Goal: Task Accomplishment & Management: Manage account settings

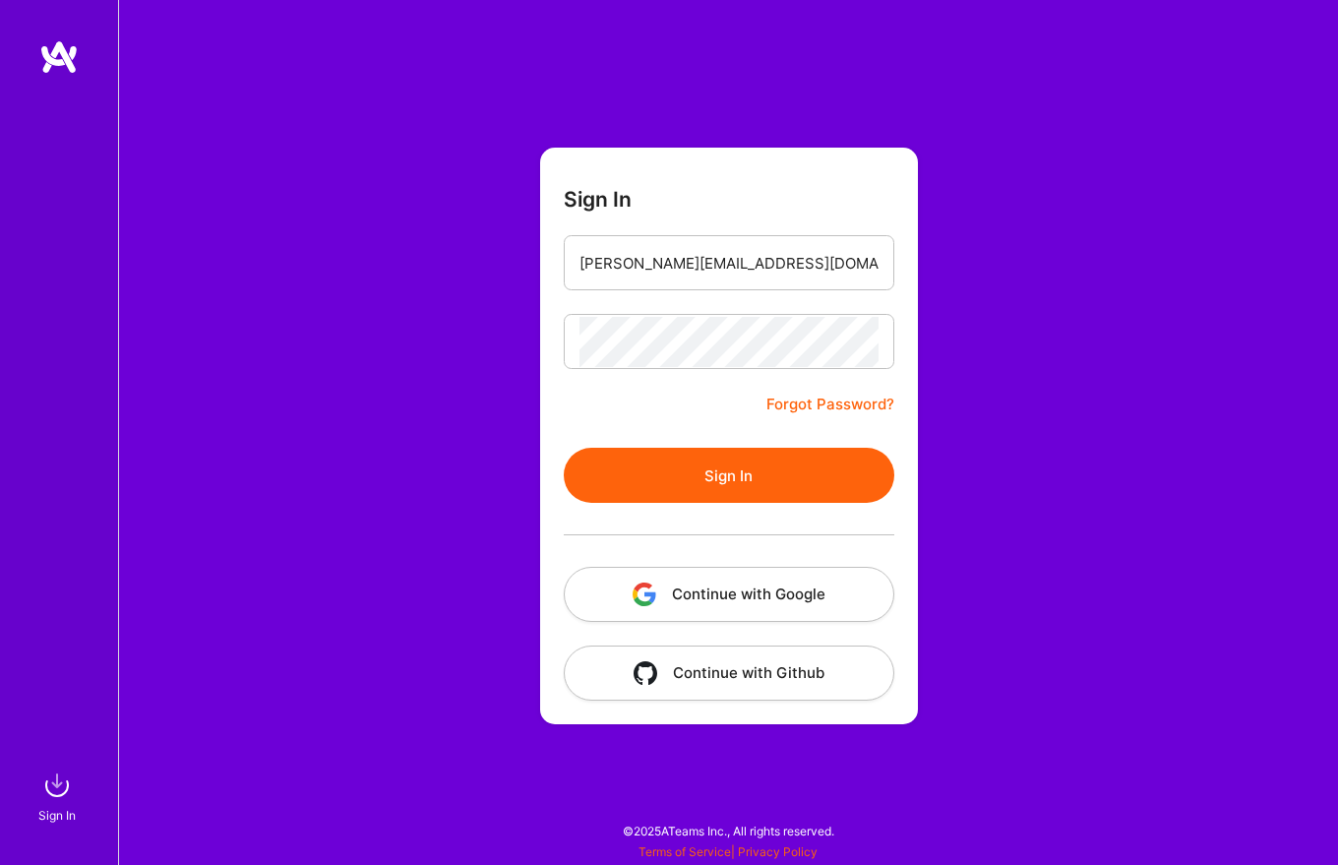
click at [725, 472] on button "Sign In" at bounding box center [729, 475] width 331 height 55
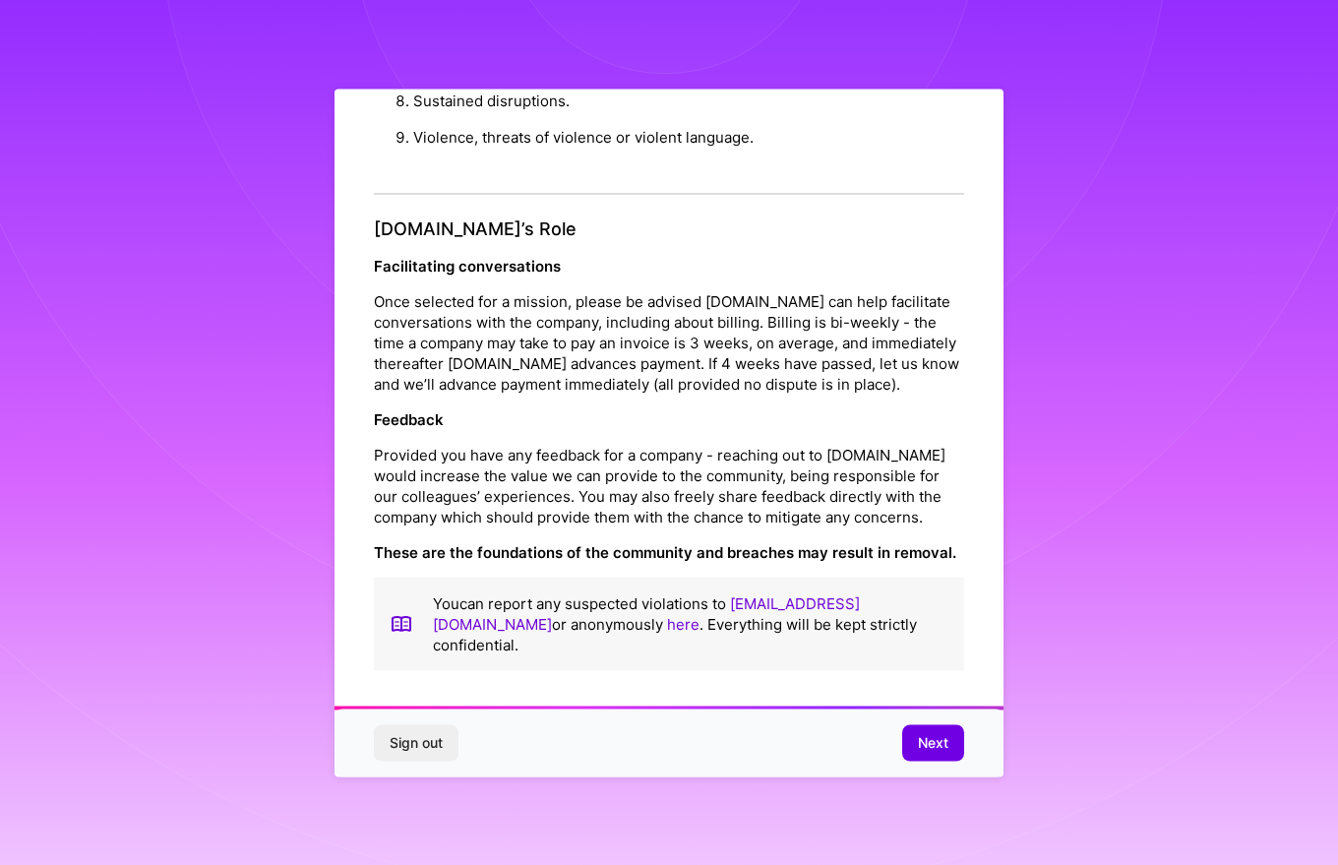
scroll to position [2101, 0]
click at [930, 744] on span "Next" at bounding box center [933, 743] width 30 height 20
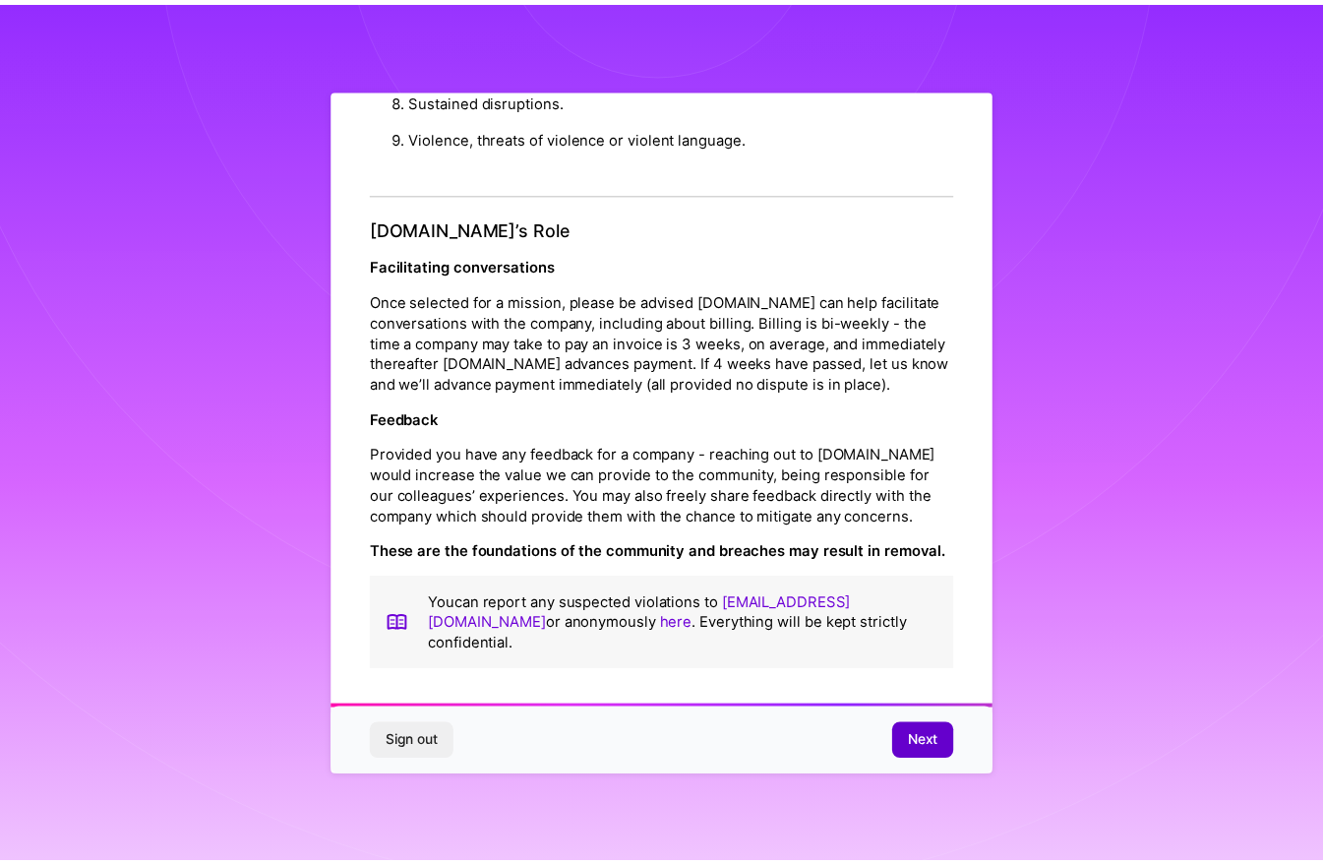
scroll to position [0, 0]
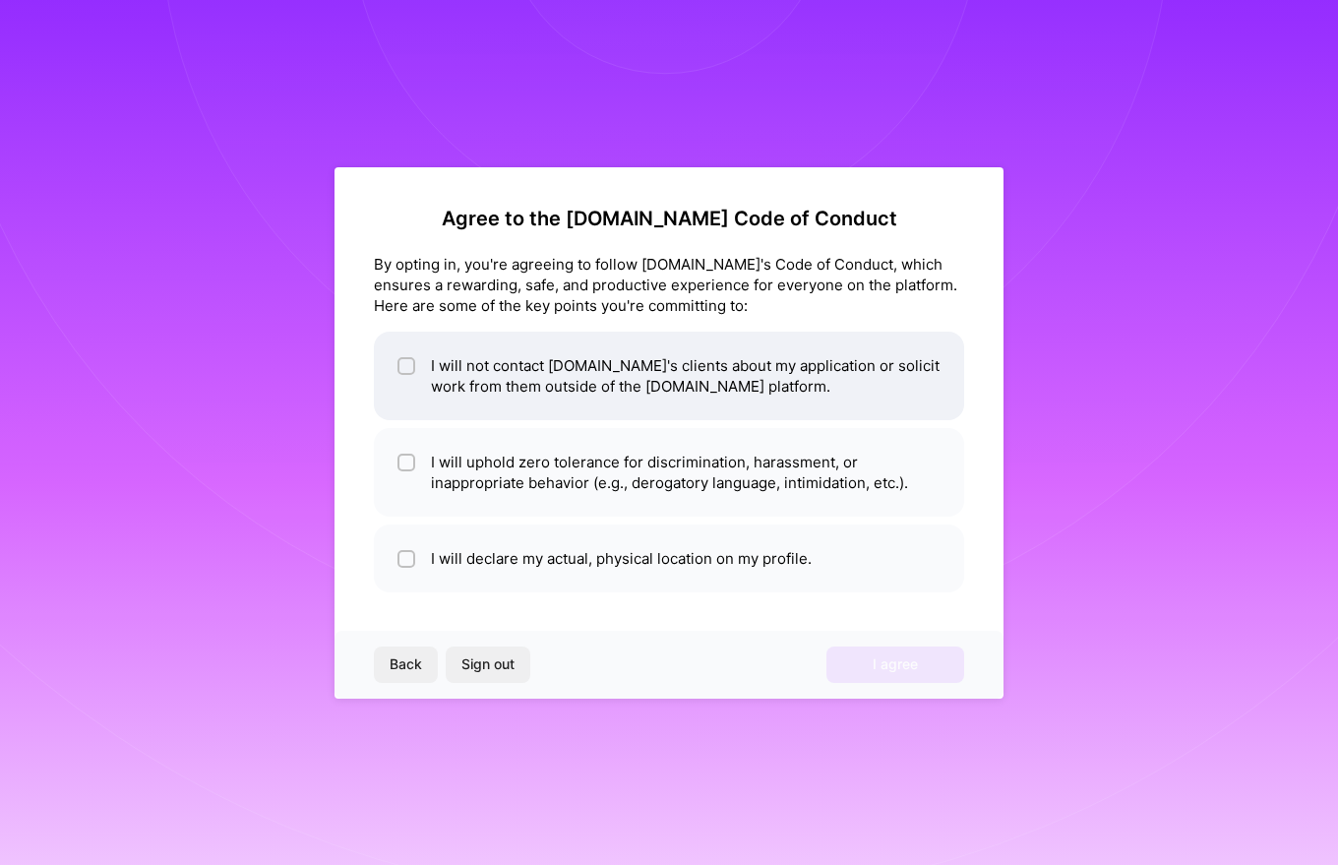
click at [405, 364] on input "checkbox" at bounding box center [408, 367] width 14 height 14
checkbox input "true"
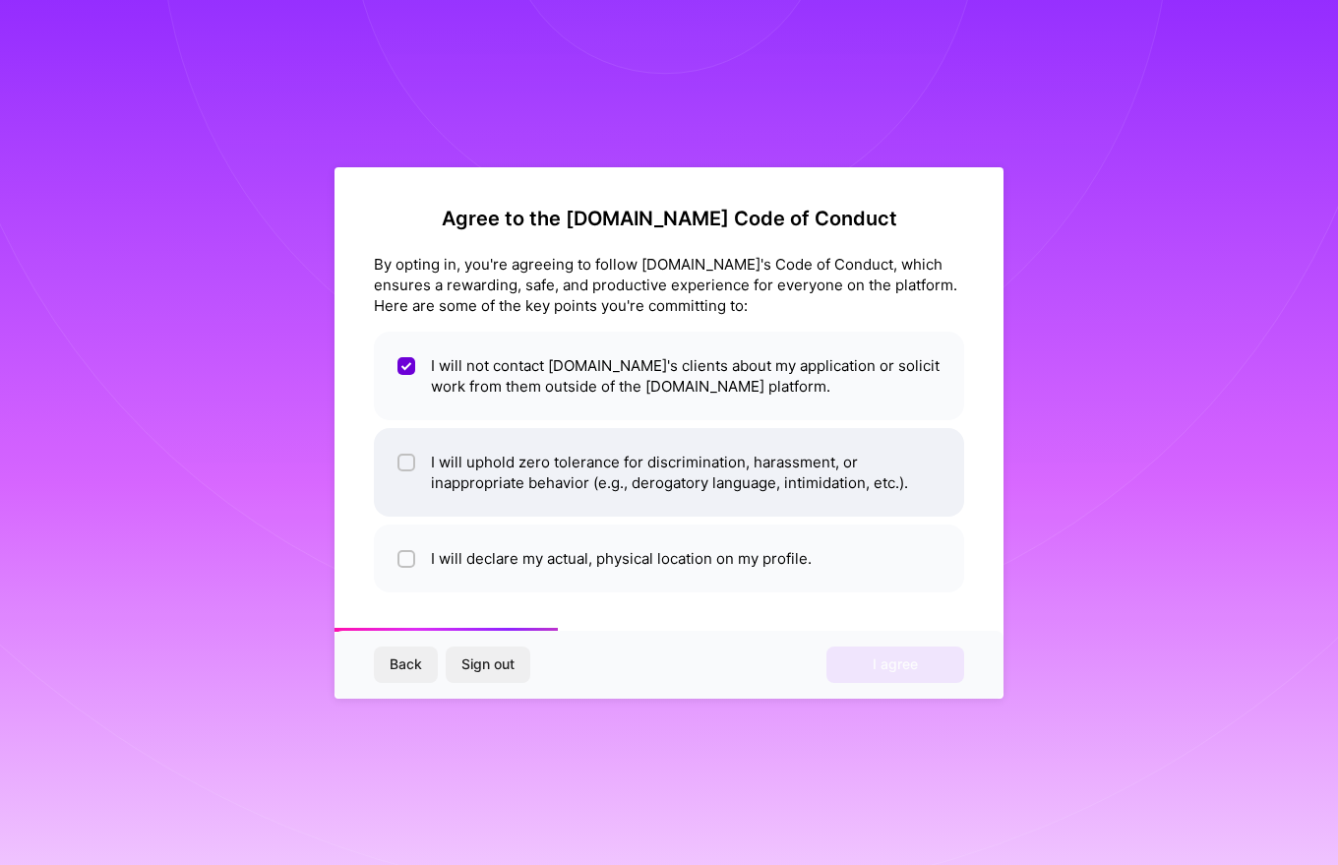
click at [399, 457] on div at bounding box center [406, 463] width 18 height 18
checkbox input "true"
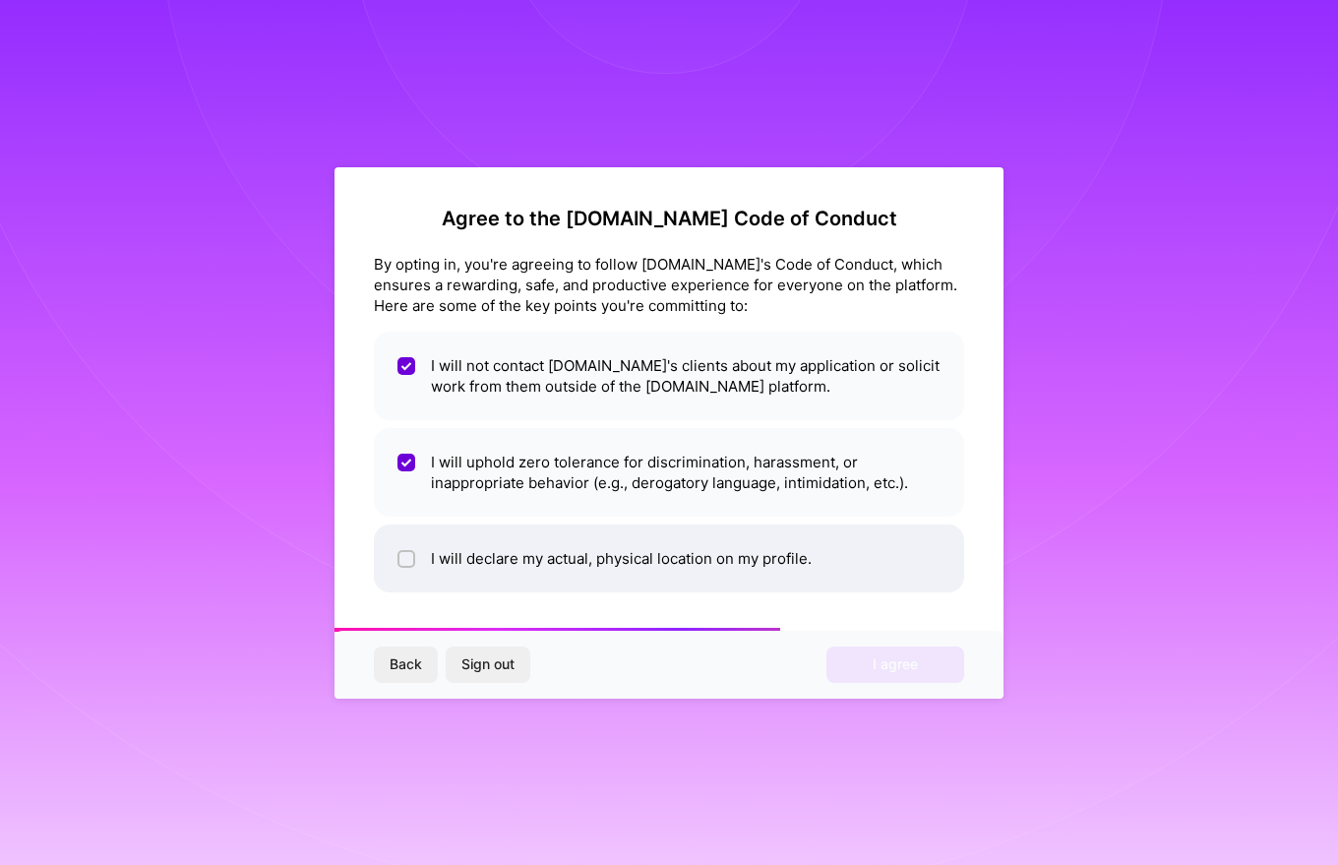
click at [406, 557] on input "checkbox" at bounding box center [408, 560] width 14 height 14
checkbox input "true"
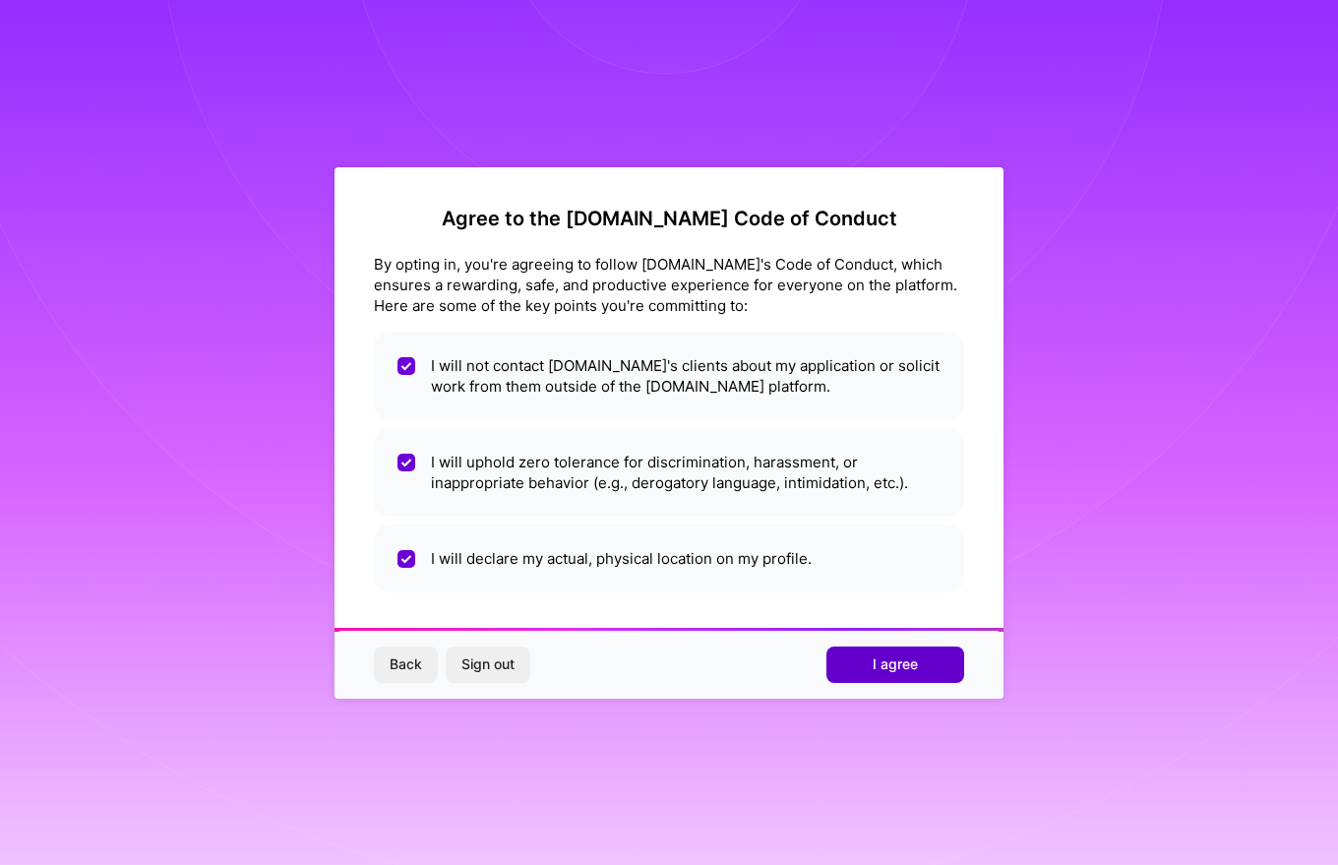
click at [904, 666] on span "I agree" at bounding box center [895, 664] width 45 height 20
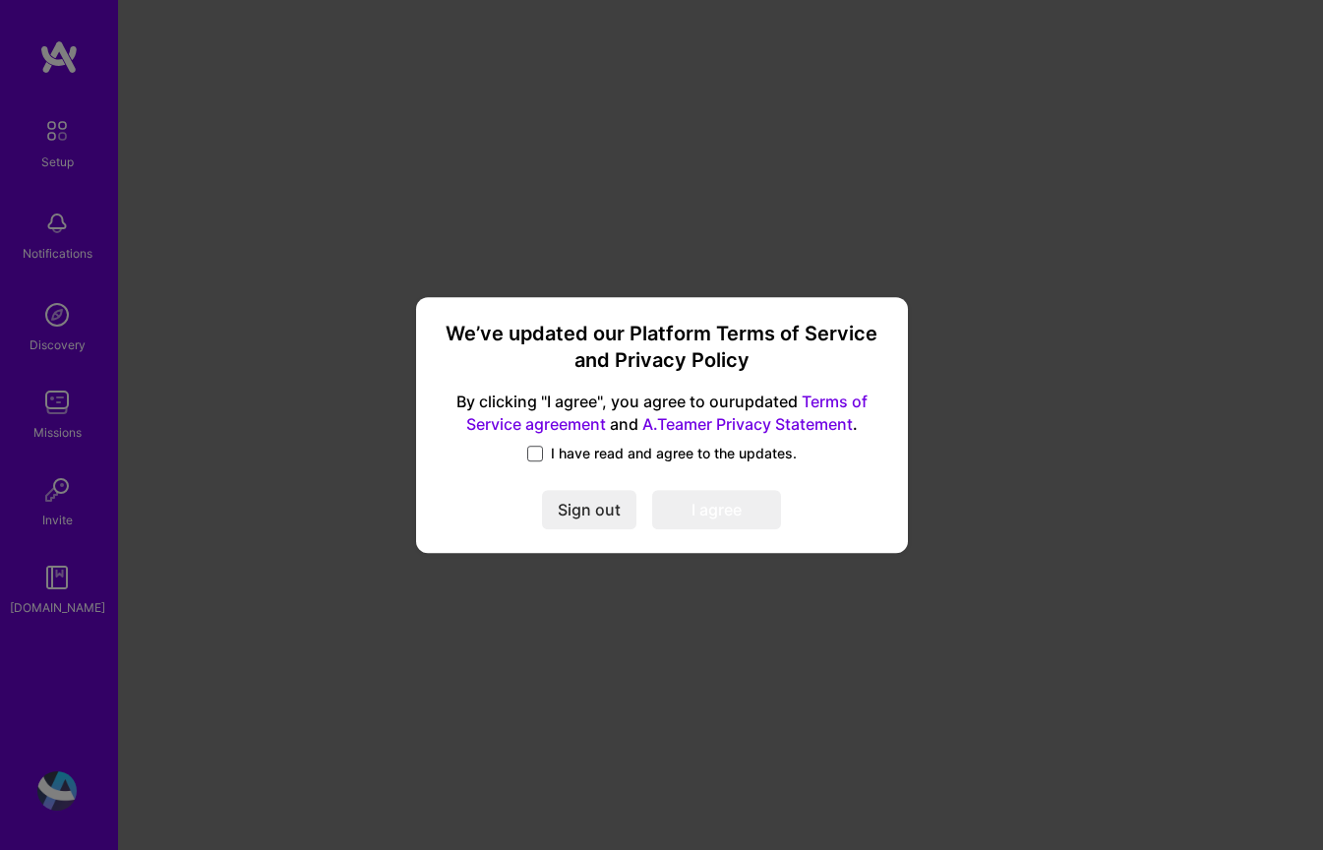
click at [536, 452] on span at bounding box center [535, 454] width 16 height 16
click at [0, 0] on input "I have read and agree to the updates." at bounding box center [0, 0] width 0 height 0
click at [734, 515] on button "I agree" at bounding box center [716, 509] width 129 height 39
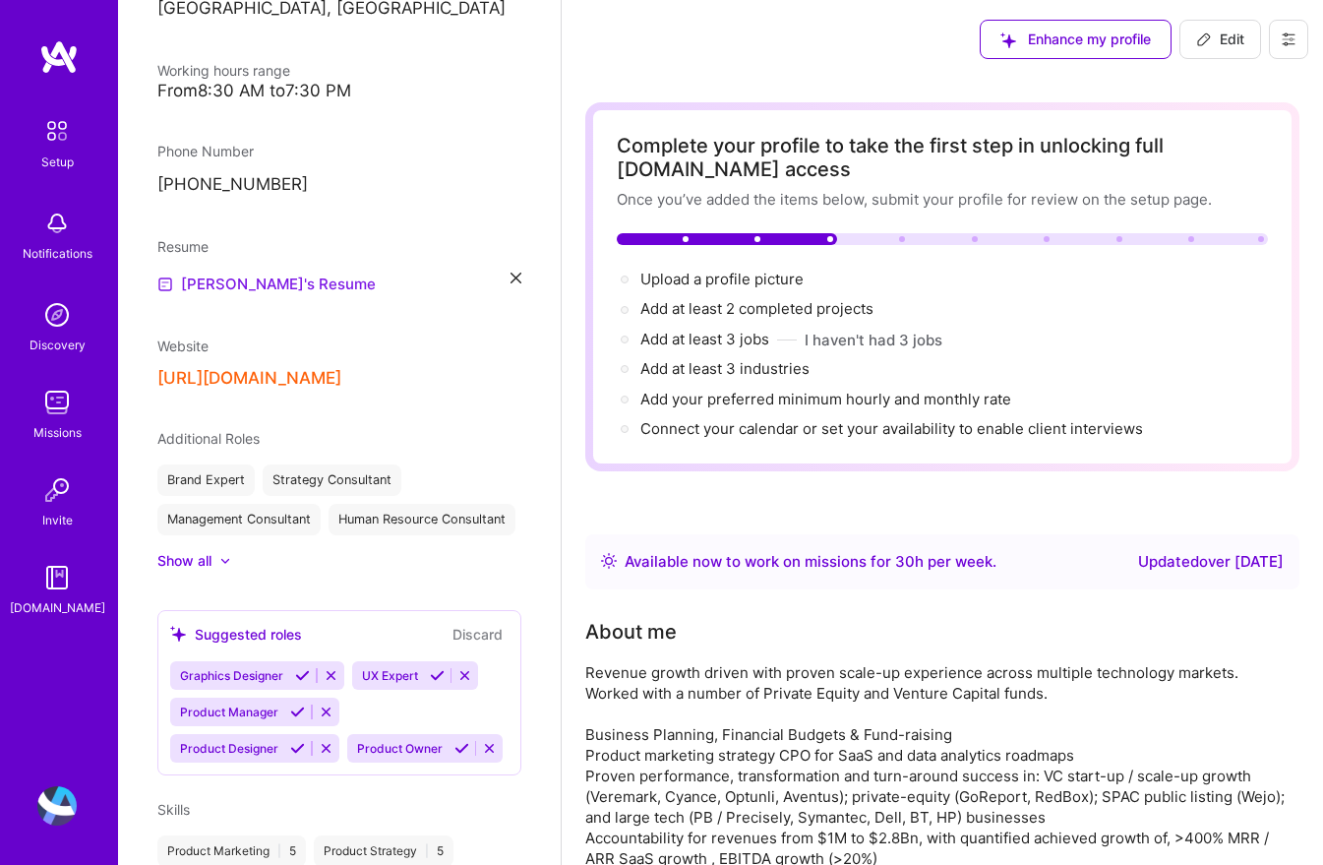
scroll to position [412, 0]
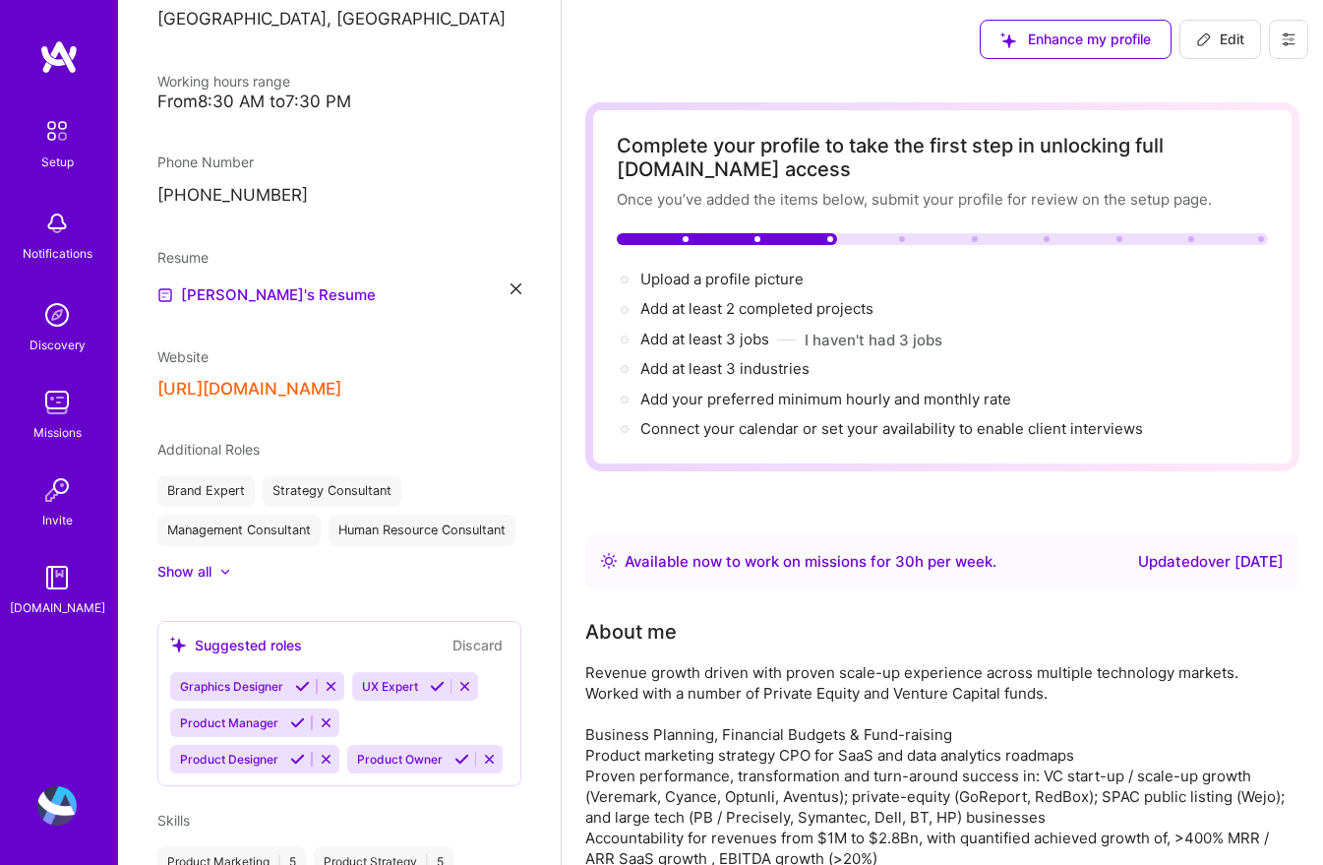
click at [511, 288] on icon at bounding box center [516, 288] width 11 height 11
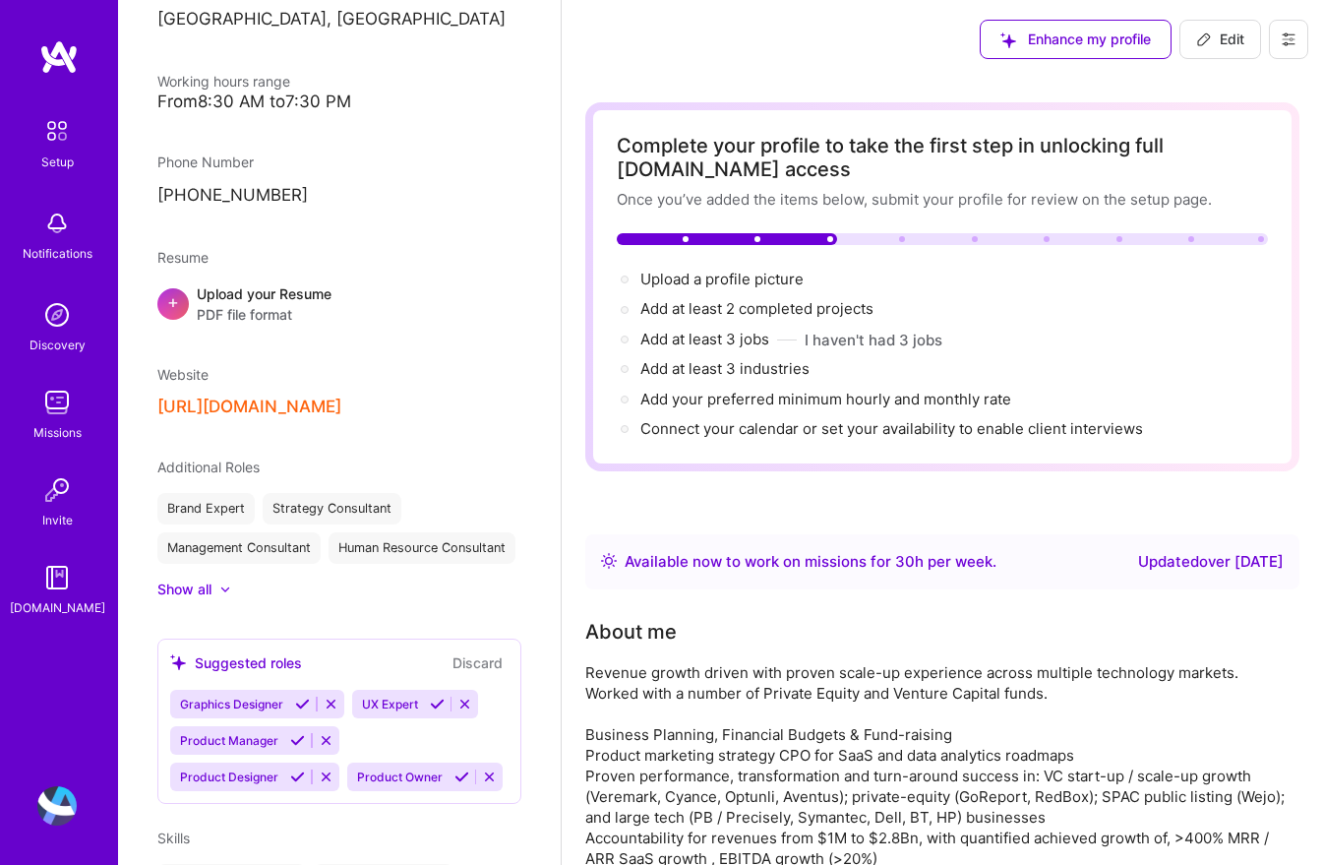
click at [228, 296] on div "Upload your Resume PDF file format" at bounding box center [264, 303] width 135 height 41
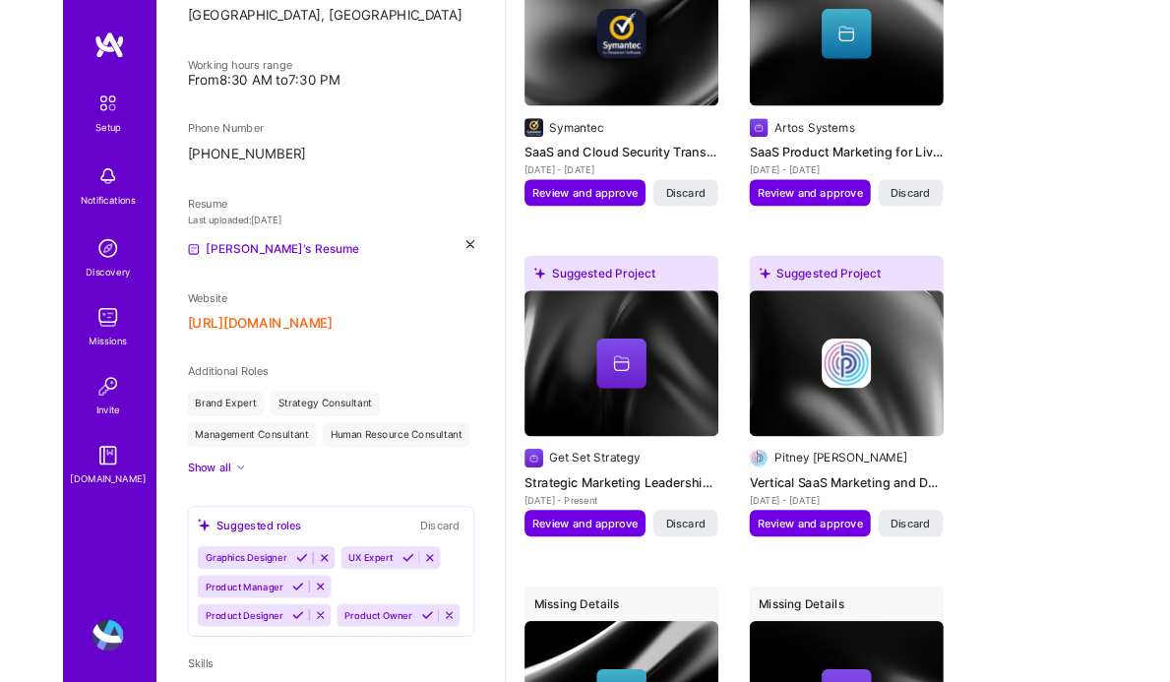
scroll to position [5483, 0]
